Goal: Contribute content: Add original content to the website for others to see

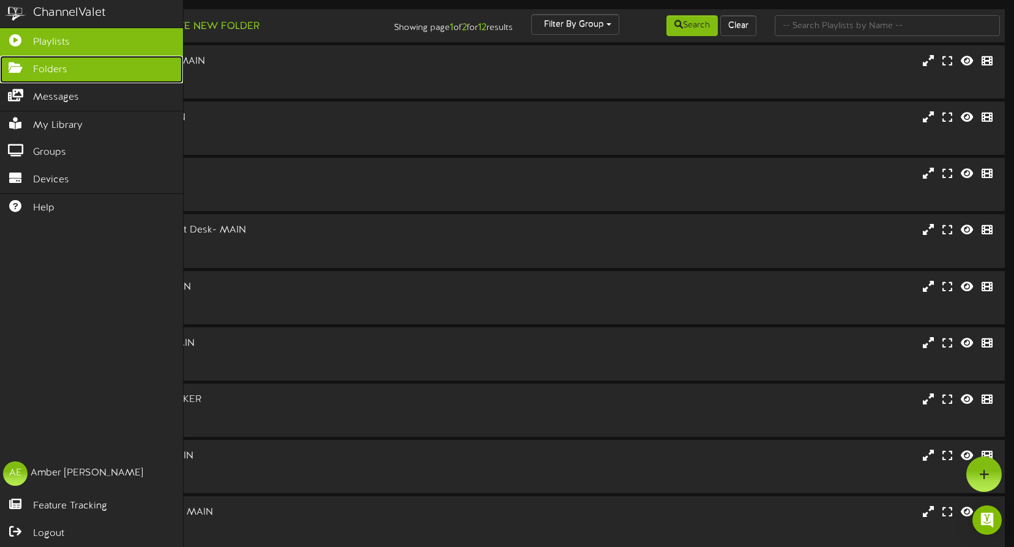
click at [22, 67] on icon at bounding box center [15, 66] width 31 height 9
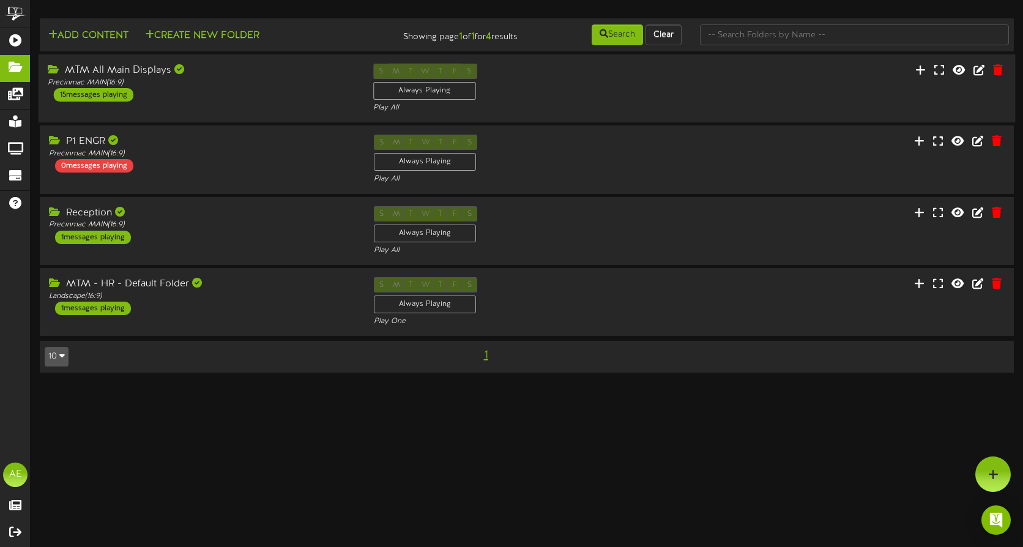
click at [218, 89] on div "MTM All Main Displays Precinmac MAIN ( 16:9 ) 15 messages playing" at bounding box center [201, 83] width 325 height 38
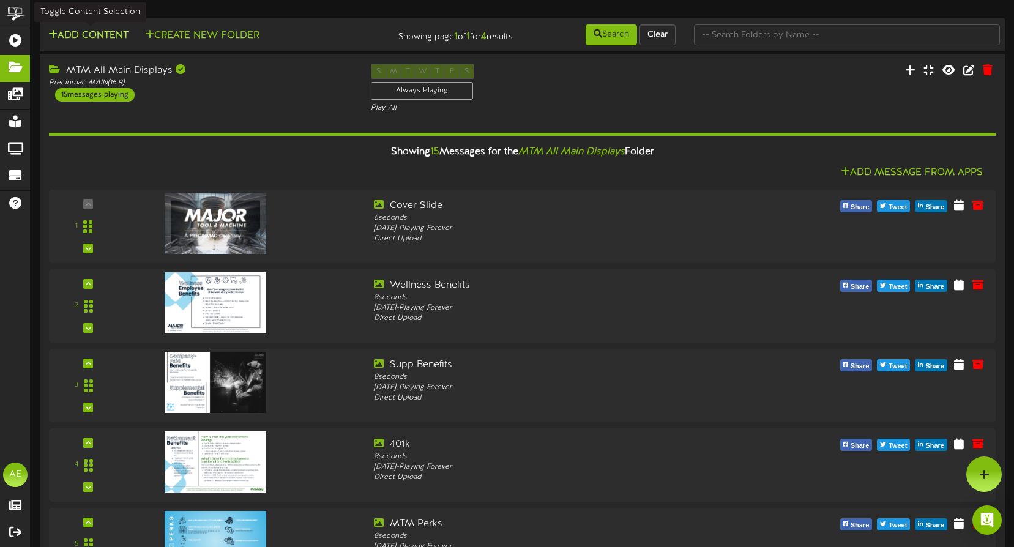
click at [78, 31] on button "Add Content" at bounding box center [88, 35] width 87 height 15
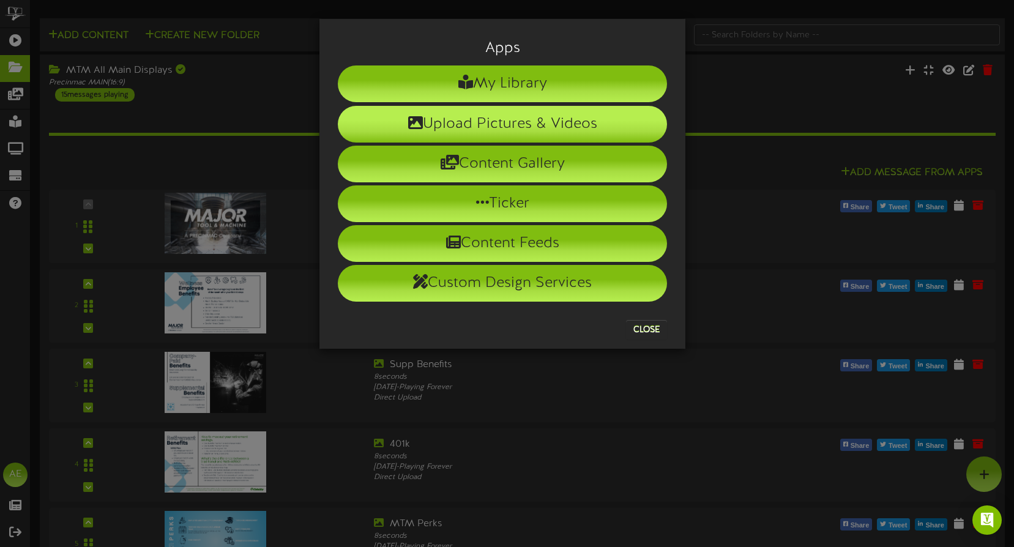
click at [455, 128] on li "Upload Pictures & Videos" at bounding box center [502, 124] width 329 height 37
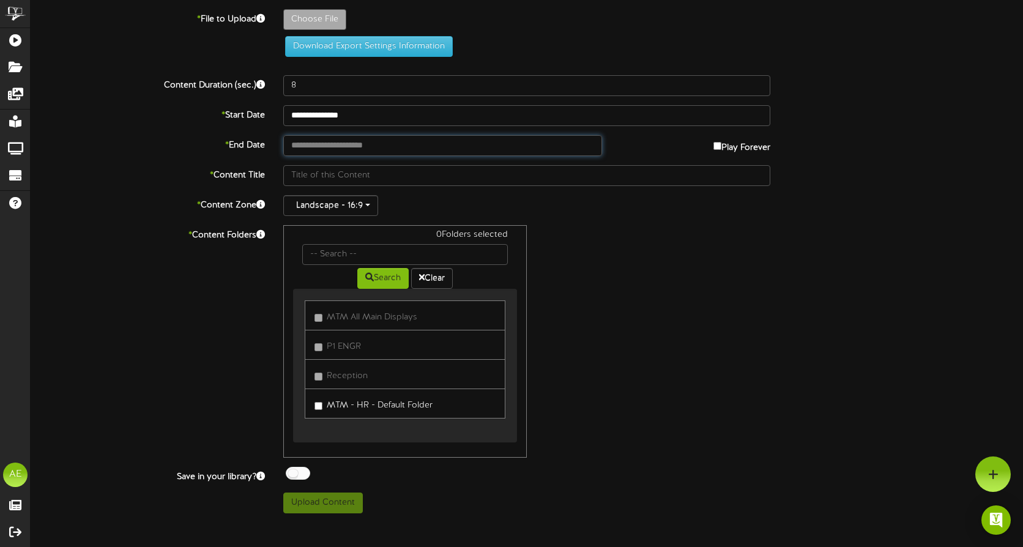
click at [314, 147] on input "text" at bounding box center [442, 145] width 319 height 21
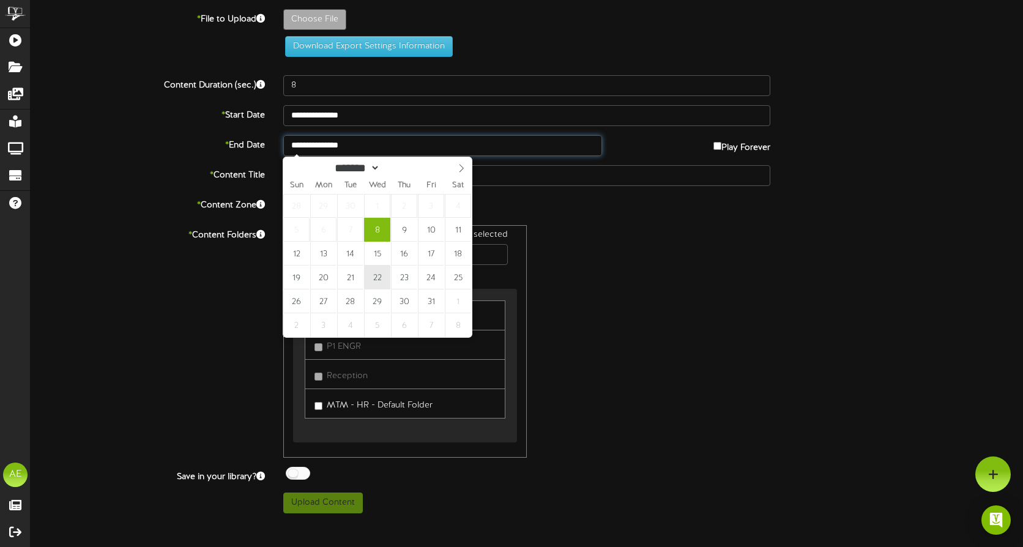
type input "**********"
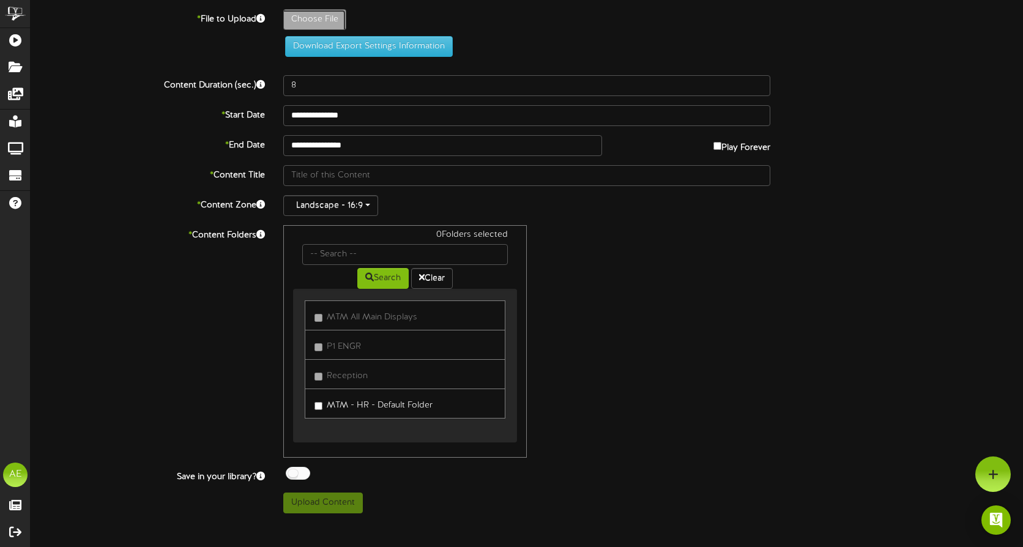
type input "**********"
type input "OrangeandYellowMinimalistIllustrationAutumnVideo"
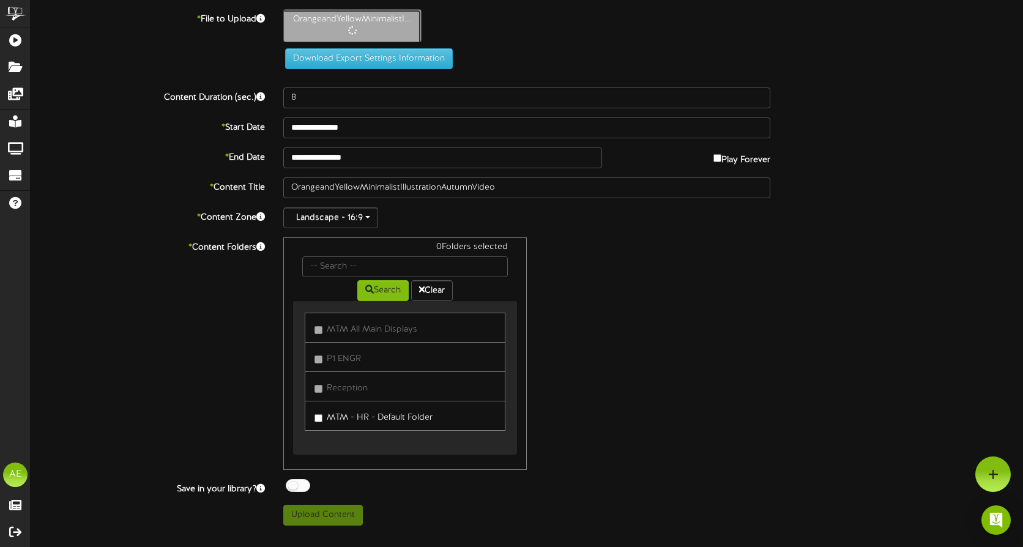
type input "13"
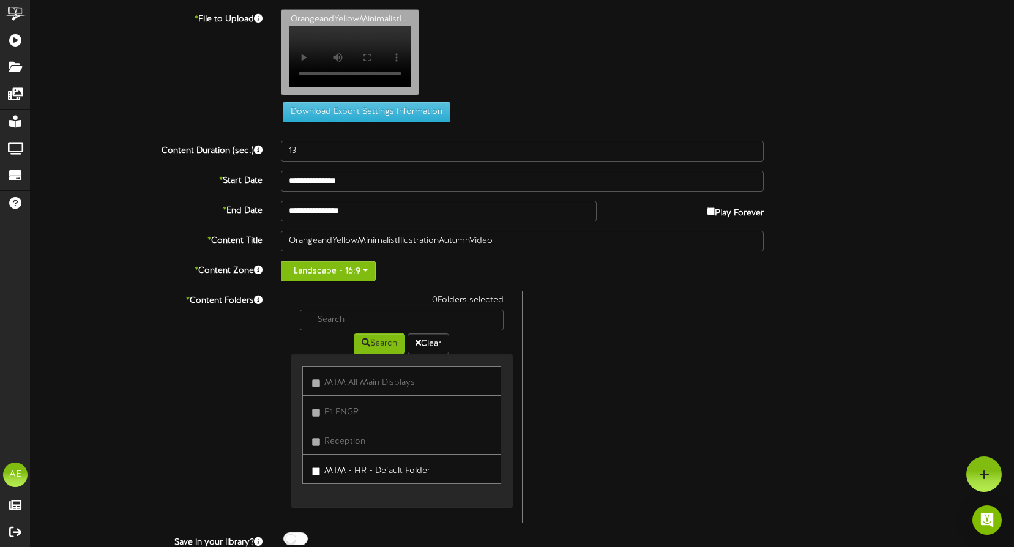
click at [365, 280] on button "Landscape - 16:9" at bounding box center [328, 271] width 95 height 21
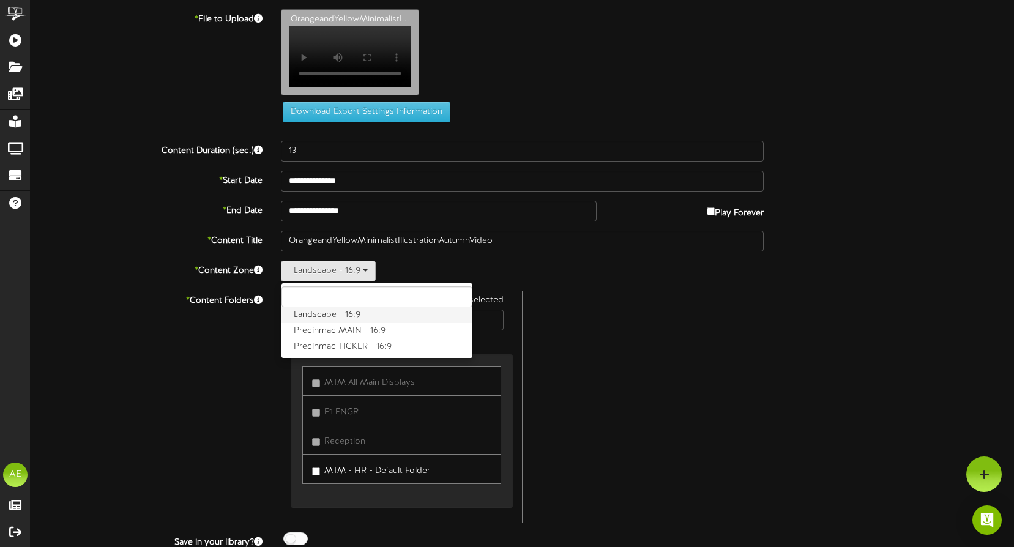
click at [306, 319] on label "Landscape - 16:9" at bounding box center [376, 315] width 191 height 16
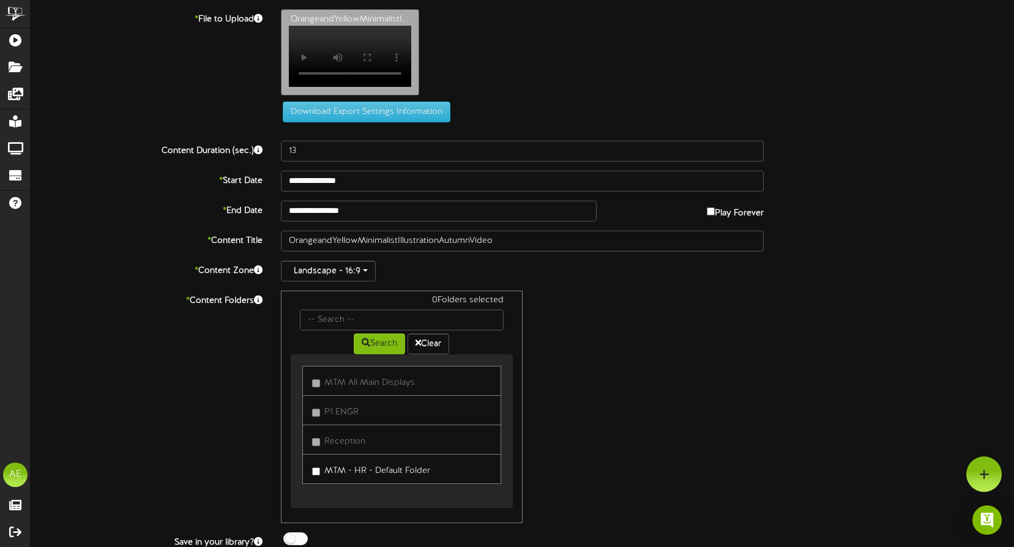
click at [593, 337] on div "0 Folders selected Search Clear MTM All Main Displays P1 ENGR" at bounding box center [522, 407] width 501 height 232
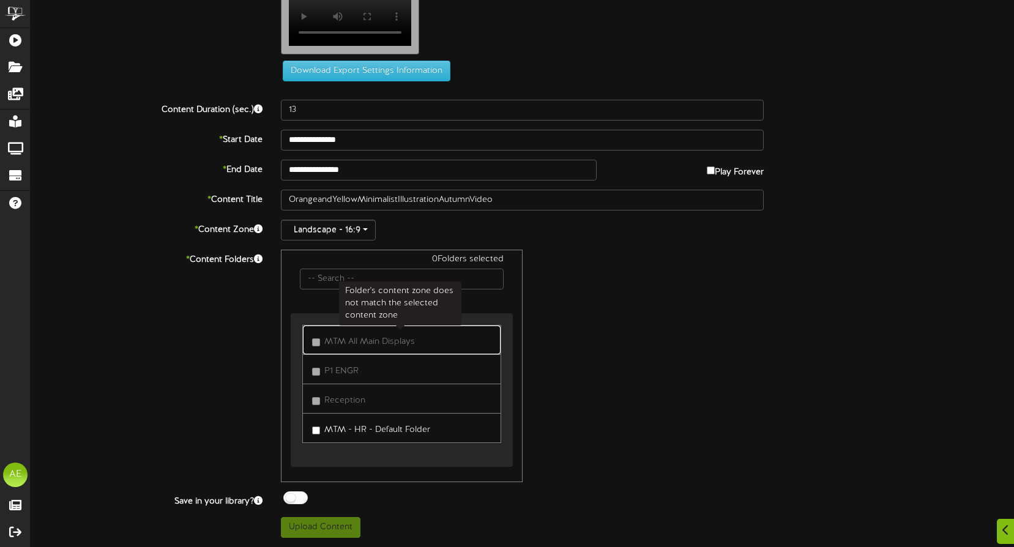
click at [338, 344] on span "MTM All Main Displays" at bounding box center [369, 341] width 91 height 9
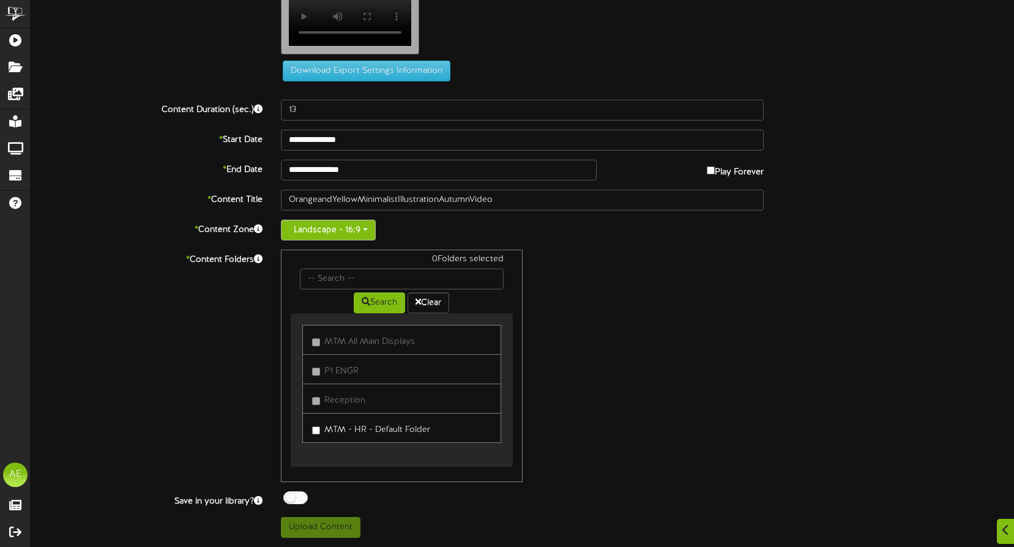
click at [363, 231] on span "button" at bounding box center [365, 229] width 5 height 2
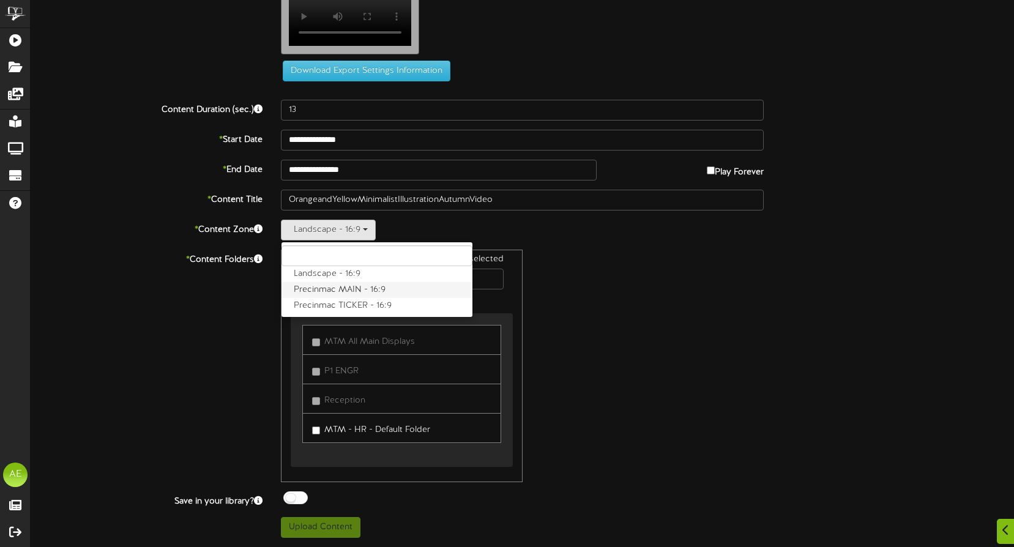
click at [317, 287] on label "Precinmac MAIN - 16:9" at bounding box center [376, 290] width 191 height 16
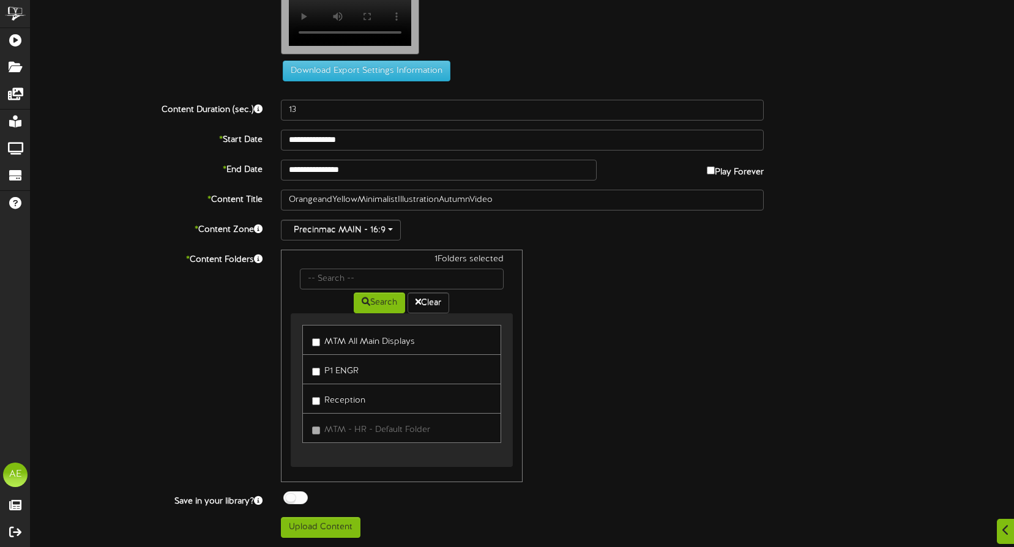
click at [590, 332] on div "1 Folders selected Search Clear MTM All Main Displays P1 ENGR Reception" at bounding box center [522, 366] width 501 height 232
click at [320, 526] on button "Upload Content" at bounding box center [321, 527] width 80 height 21
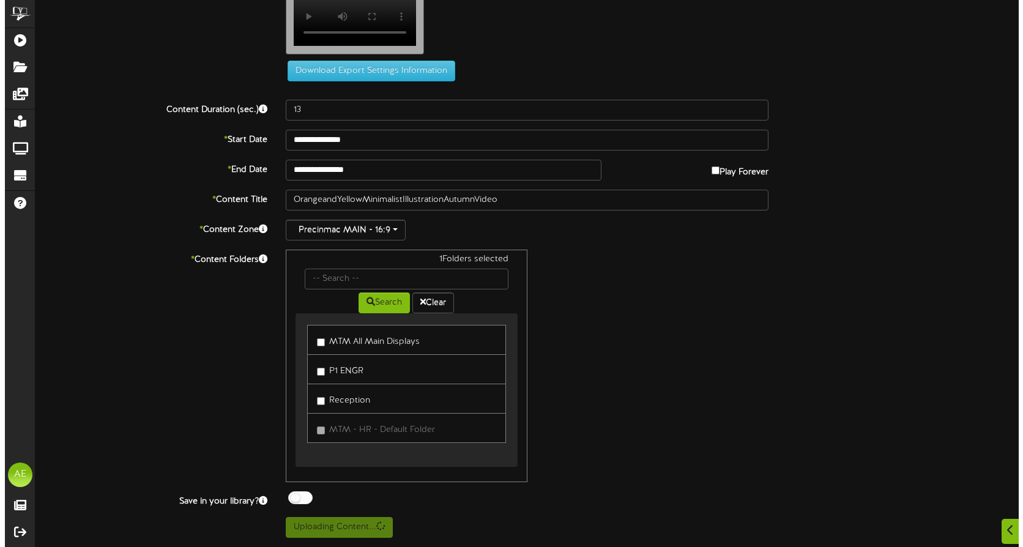
scroll to position [0, 0]
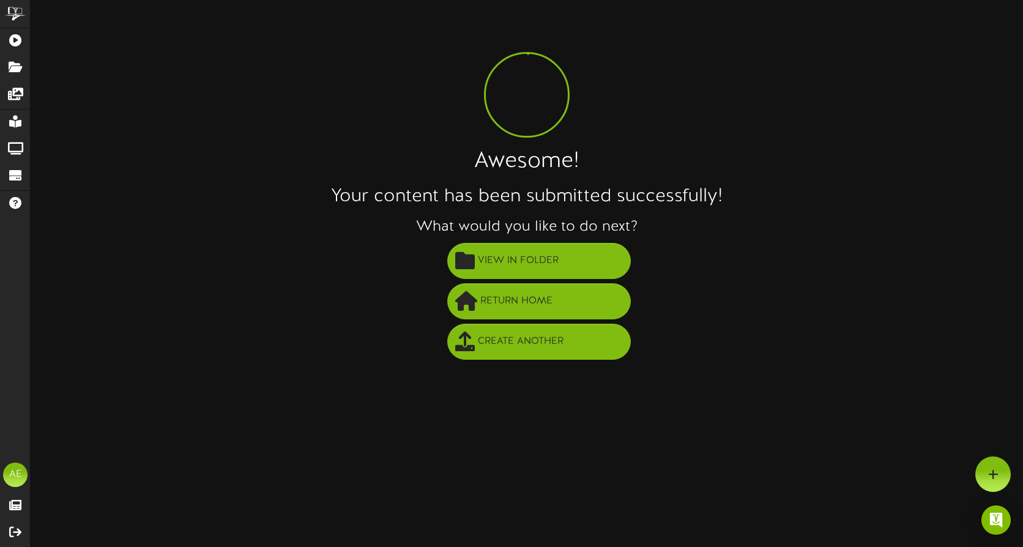
click at [807, 116] on div "Awesome! Your content has been submitted successfully! What would you like to d…" at bounding box center [527, 185] width 992 height 353
